Goal: Task Accomplishment & Management: Use online tool/utility

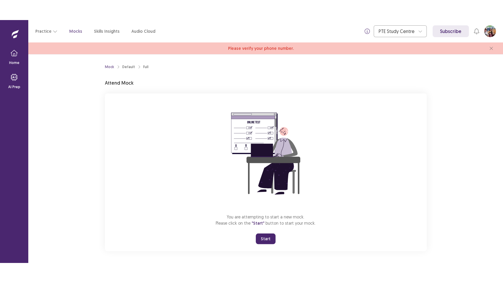
scroll to position [2, 0]
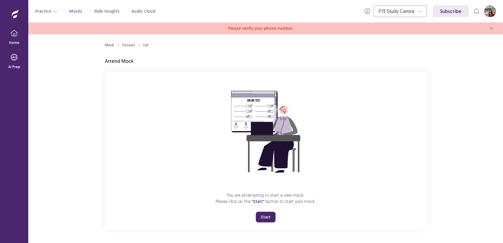
click at [271, 211] on button "Start" at bounding box center [266, 216] width 20 height 11
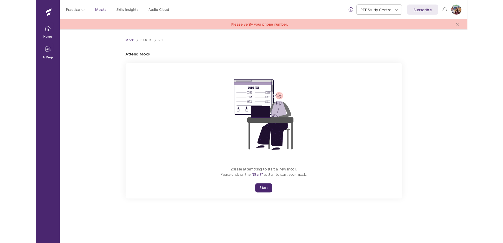
scroll to position [0, 0]
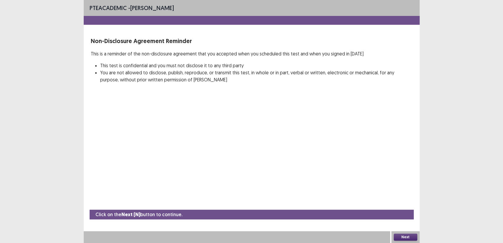
click at [410, 237] on button "Next" at bounding box center [405, 236] width 24 height 7
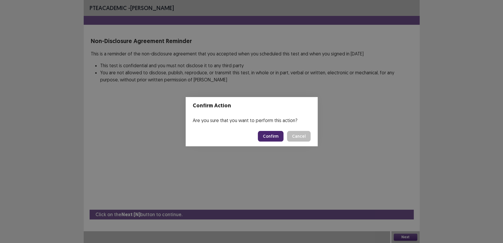
click at [271, 136] on button "Confirm" at bounding box center [271, 136] width 26 height 11
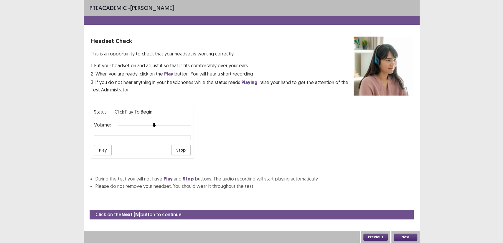
click at [395, 234] on button "Next" at bounding box center [405, 236] width 24 height 7
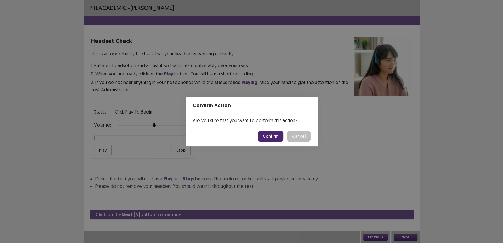
click at [263, 135] on button "Confirm" at bounding box center [271, 136] width 26 height 11
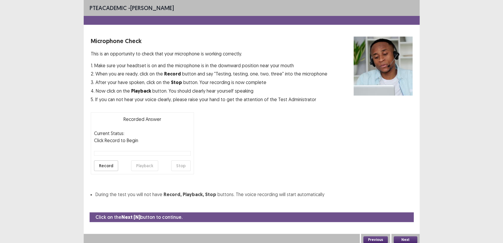
click at [103, 165] on button "Record" at bounding box center [106, 165] width 24 height 11
click at [145, 172] on div "Recorded Answer Current Status: Recorded Click Record to Begin Record Playback …" at bounding box center [142, 143] width 103 height 62
click at [147, 165] on button "Playback" at bounding box center [144, 165] width 27 height 11
click at [145, 166] on button "Playback" at bounding box center [144, 165] width 27 height 11
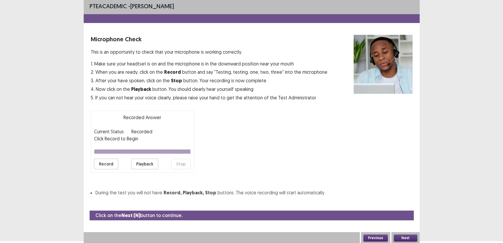
scroll to position [2, 0]
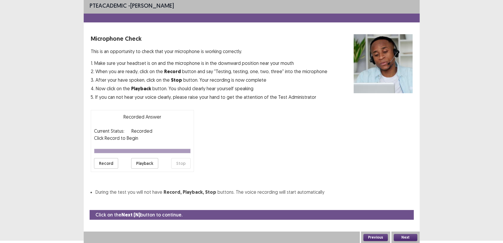
click at [407, 233] on div "Next" at bounding box center [405, 237] width 28 height 12
click at [405, 236] on button "Next" at bounding box center [405, 237] width 24 height 7
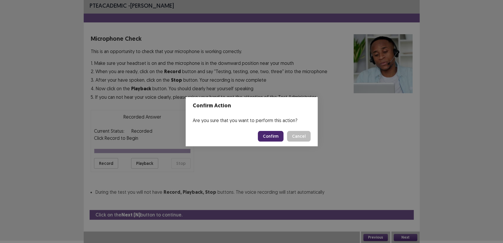
click at [267, 134] on button "Confirm" at bounding box center [271, 136] width 26 height 11
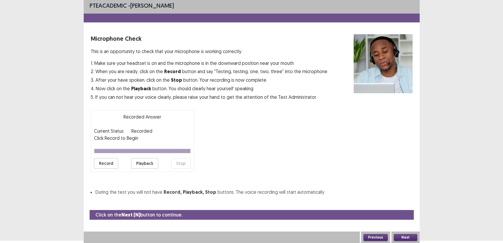
scroll to position [0, 0]
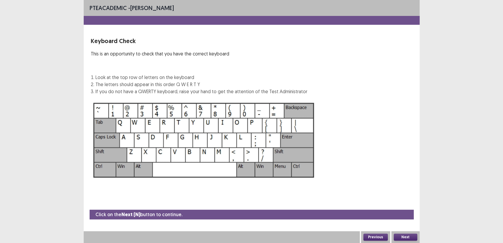
click at [407, 236] on button "Next" at bounding box center [405, 236] width 24 height 7
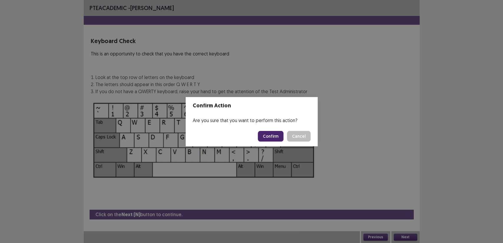
click at [273, 135] on button "Confirm" at bounding box center [271, 136] width 26 height 11
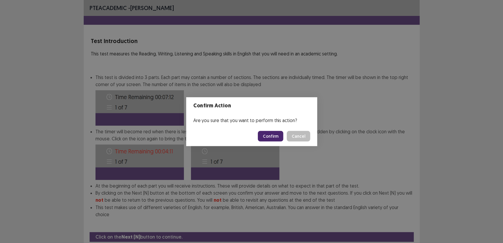
scroll to position [15, 0]
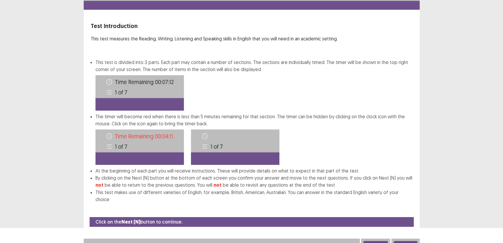
click at [405, 241] on button "Next" at bounding box center [405, 244] width 24 height 7
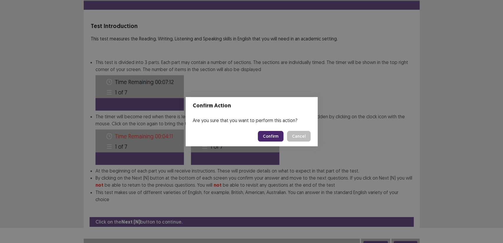
click at [274, 131] on button "Confirm" at bounding box center [271, 136] width 26 height 11
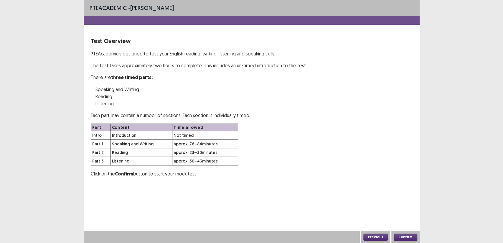
scroll to position [0, 0]
click at [409, 232] on div "Confirm" at bounding box center [405, 237] width 28 height 12
click at [410, 236] on button "Confirm" at bounding box center [405, 236] width 24 height 7
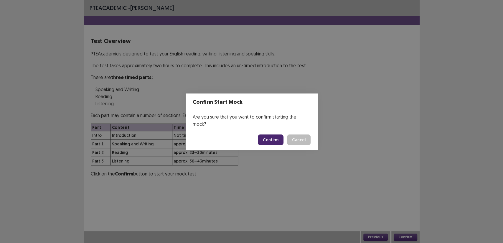
click at [271, 134] on button "Confirm" at bounding box center [271, 139] width 26 height 11
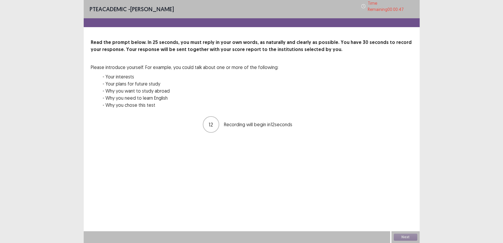
drag, startPoint x: 176, startPoint y: 107, endPoint x: 108, endPoint y: 65, distance: 79.7
click at [107, 62] on div "Read the prompt below. In 25 seconds, you must reply in your own words, as natu…" at bounding box center [252, 77] width 322 height 77
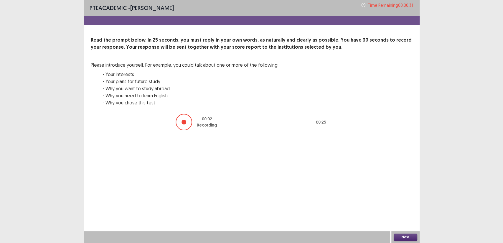
click at [185, 120] on div at bounding box center [183, 122] width 5 height 5
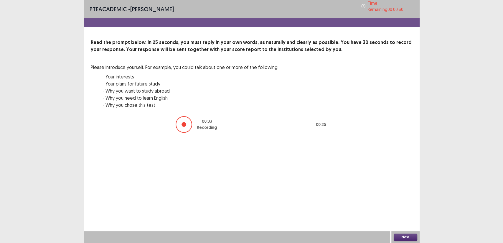
click at [184, 126] on div at bounding box center [184, 124] width 16 height 16
